Goal: Obtain resource: Obtain resource

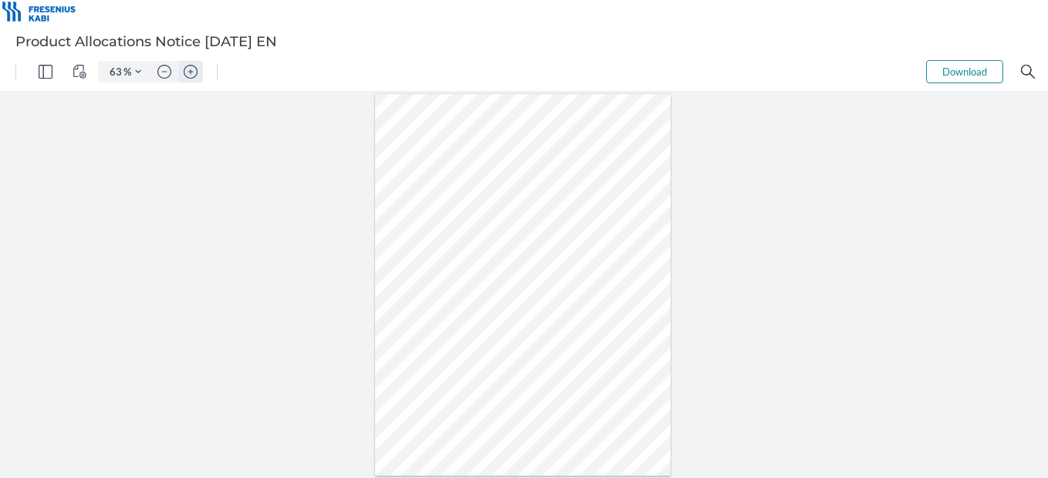
click at [189, 73] on img "Zoom in" at bounding box center [191, 72] width 14 height 14
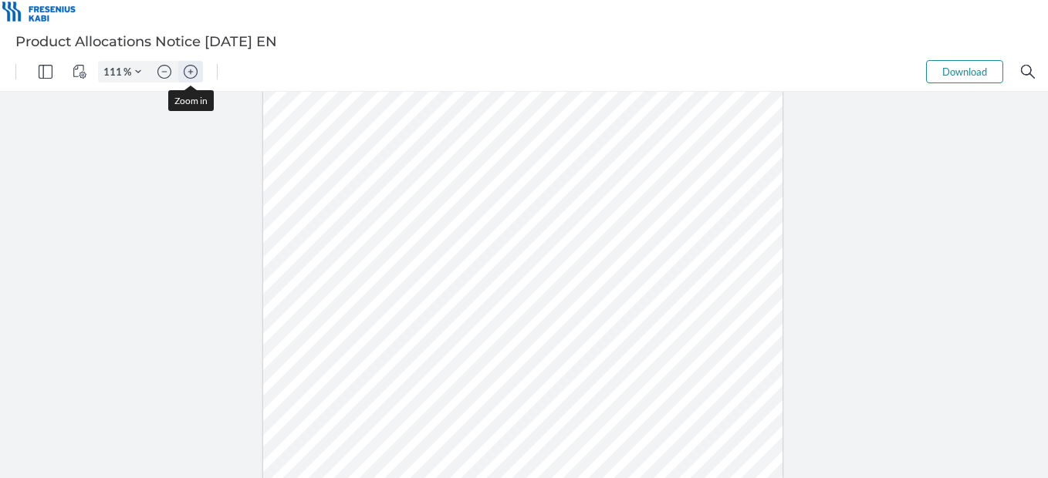
click at [189, 73] on img "Zoom in" at bounding box center [191, 72] width 14 height 14
type input "136"
click at [189, 75] on img "Zoom in" at bounding box center [191, 72] width 14 height 14
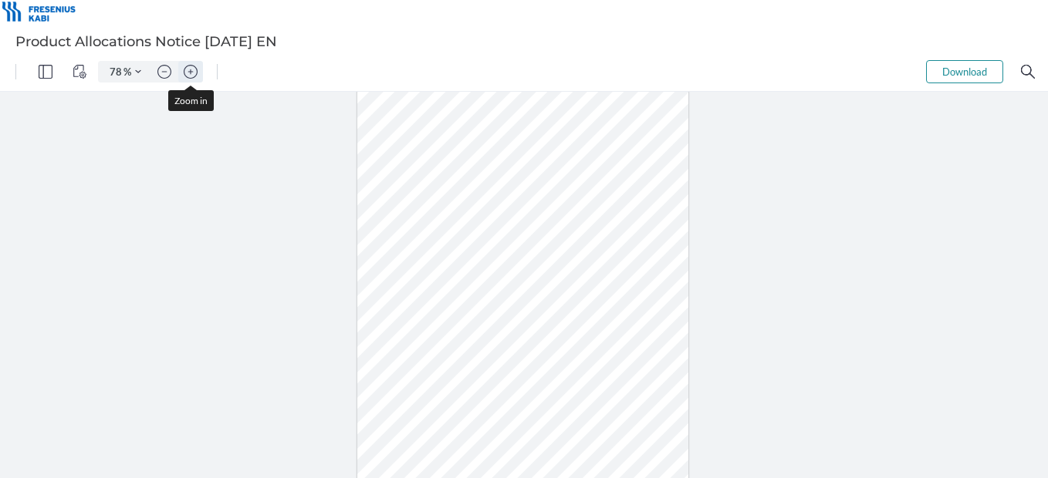
click at [189, 75] on img "Zoom in" at bounding box center [191, 72] width 14 height 14
type input "111"
